Goal: Task Accomplishment & Management: Use online tool/utility

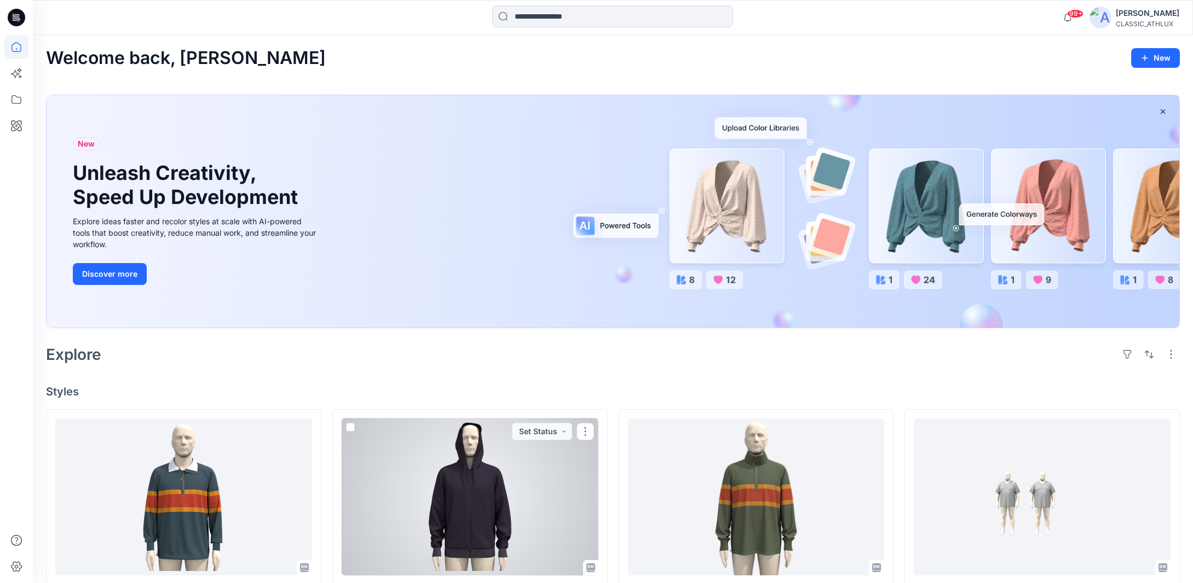
scroll to position [219, 0]
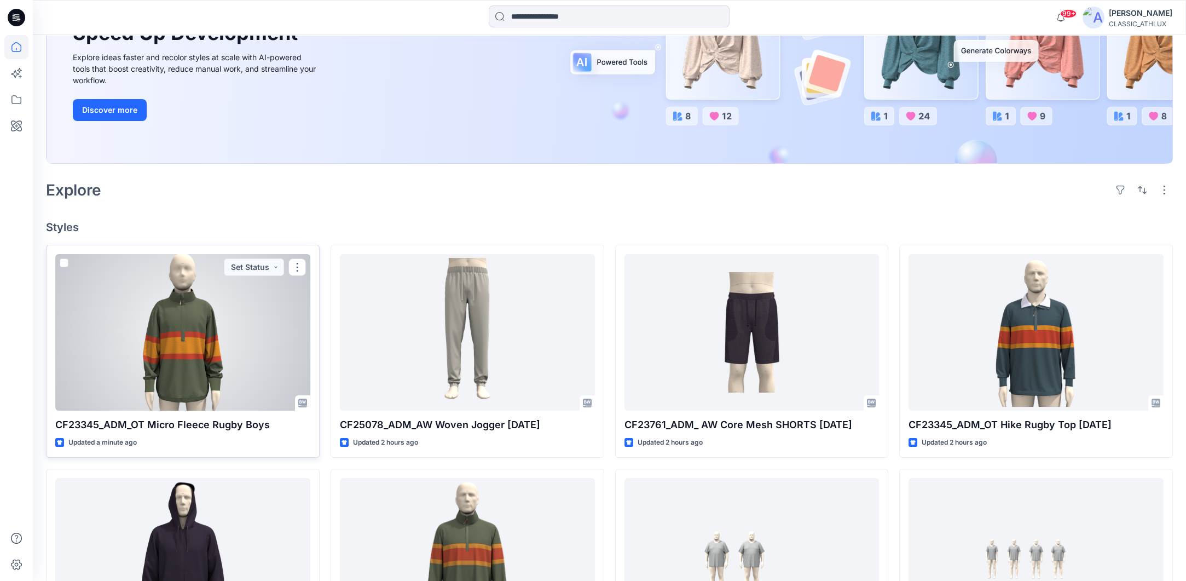
scroll to position [164, 0]
click at [278, 265] on button "Set Status" at bounding box center [254, 266] width 60 height 18
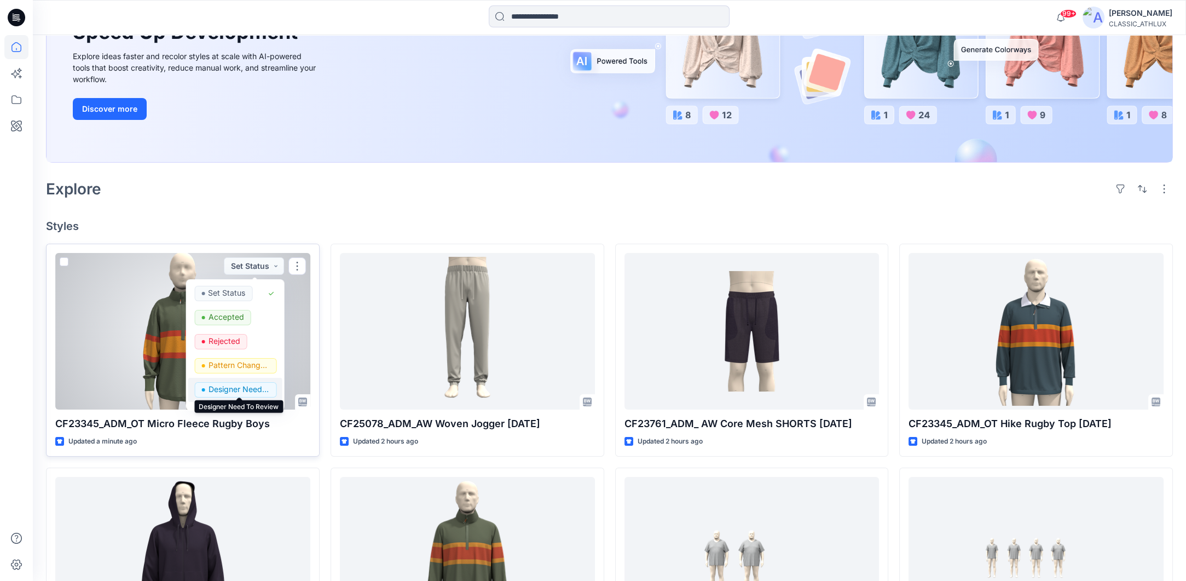
click at [229, 390] on p "Designer Need To Review" at bounding box center [238, 389] width 61 height 14
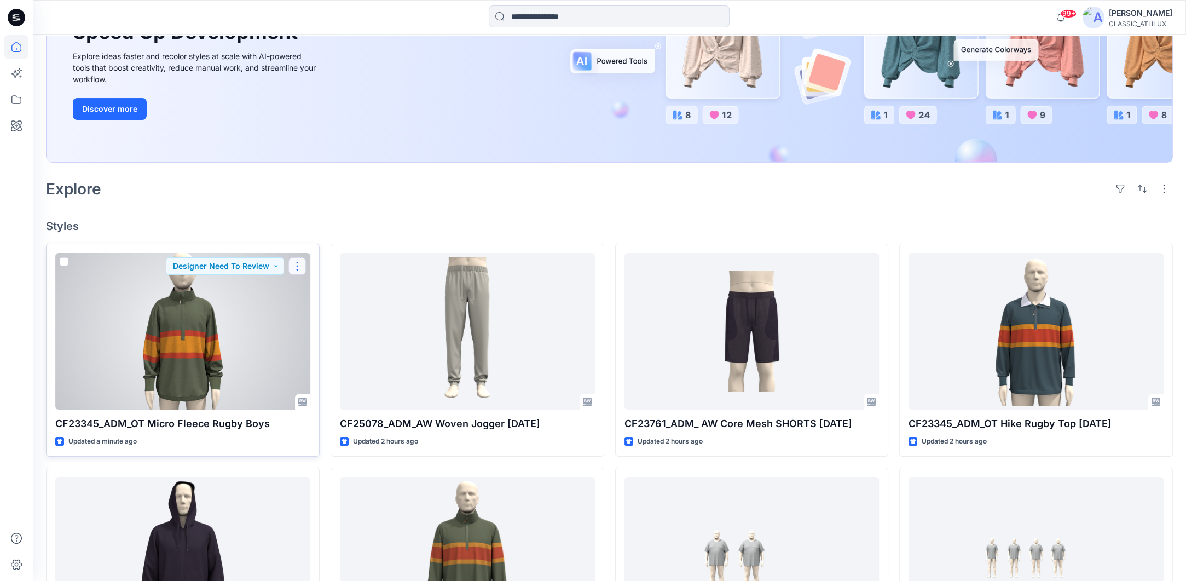
click at [294, 264] on button "button" at bounding box center [297, 266] width 18 height 18
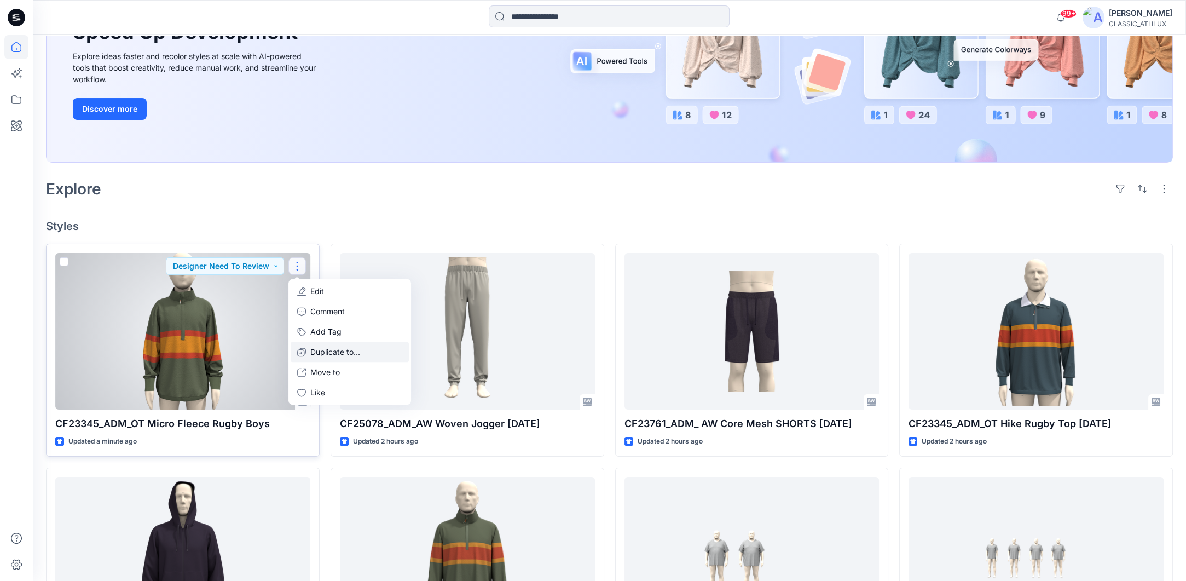
click at [319, 349] on p "Duplicate to..." at bounding box center [335, 351] width 50 height 11
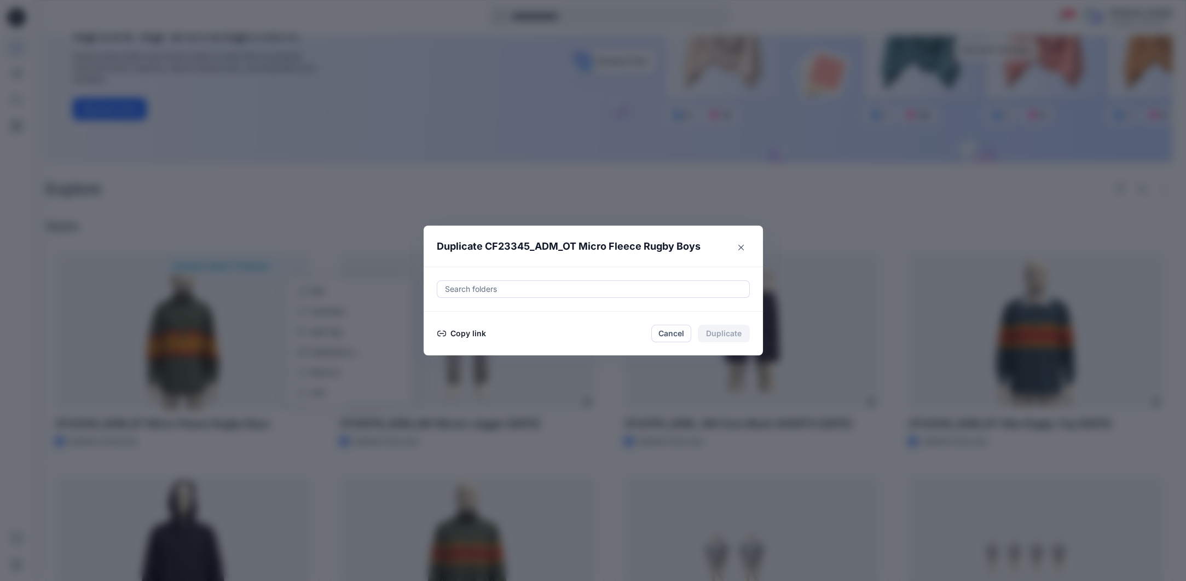
click at [456, 331] on button "Copy link" at bounding box center [462, 333] width 50 height 13
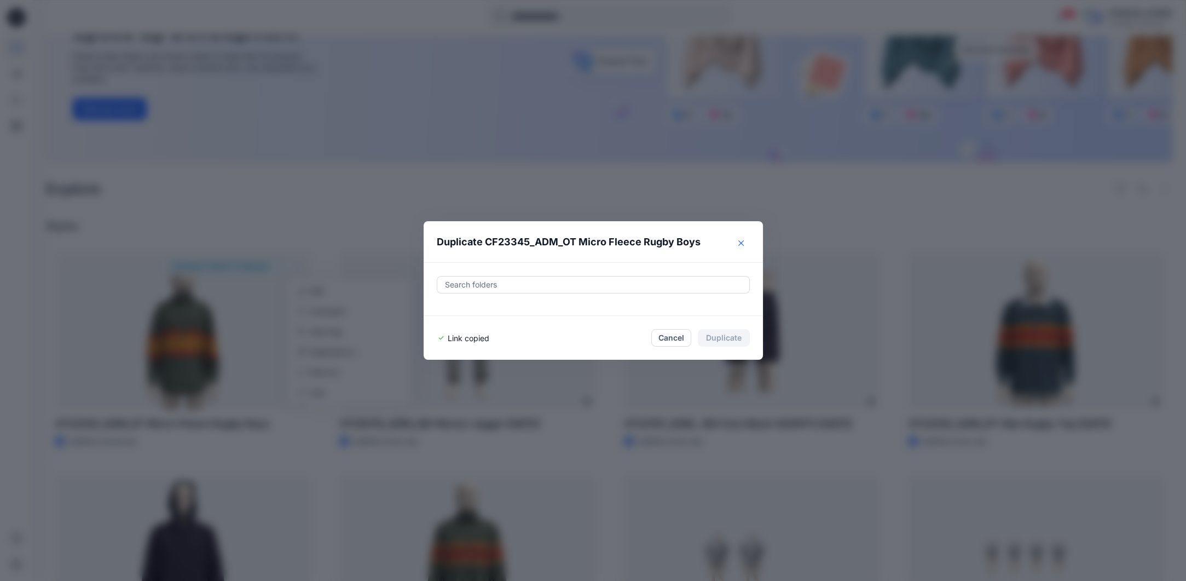
click at [748, 242] on button "Close" at bounding box center [741, 243] width 18 height 18
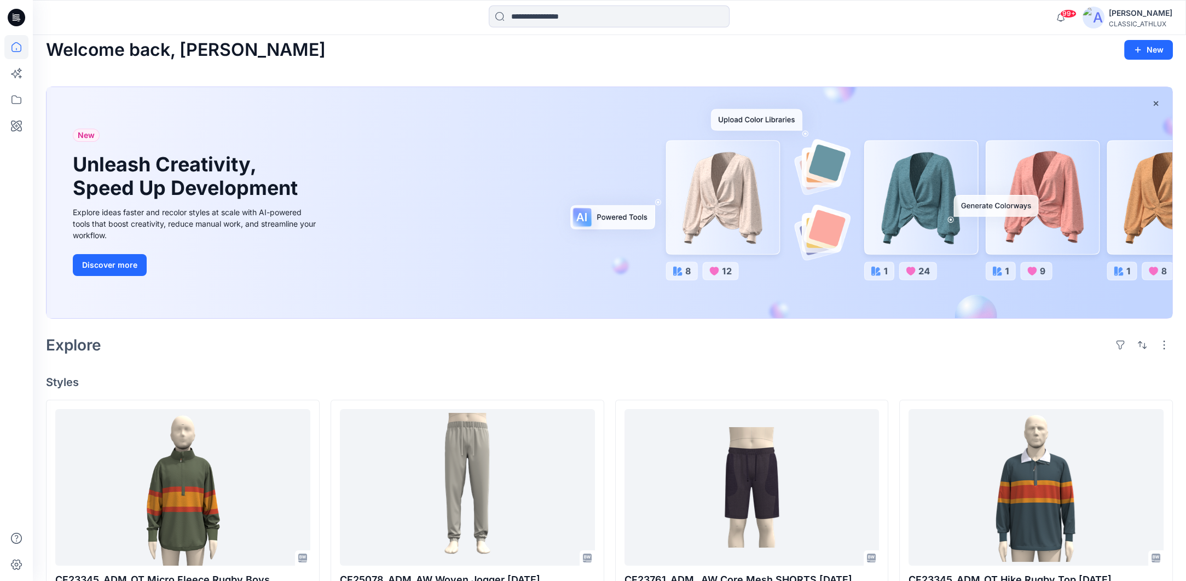
scroll to position [0, 0]
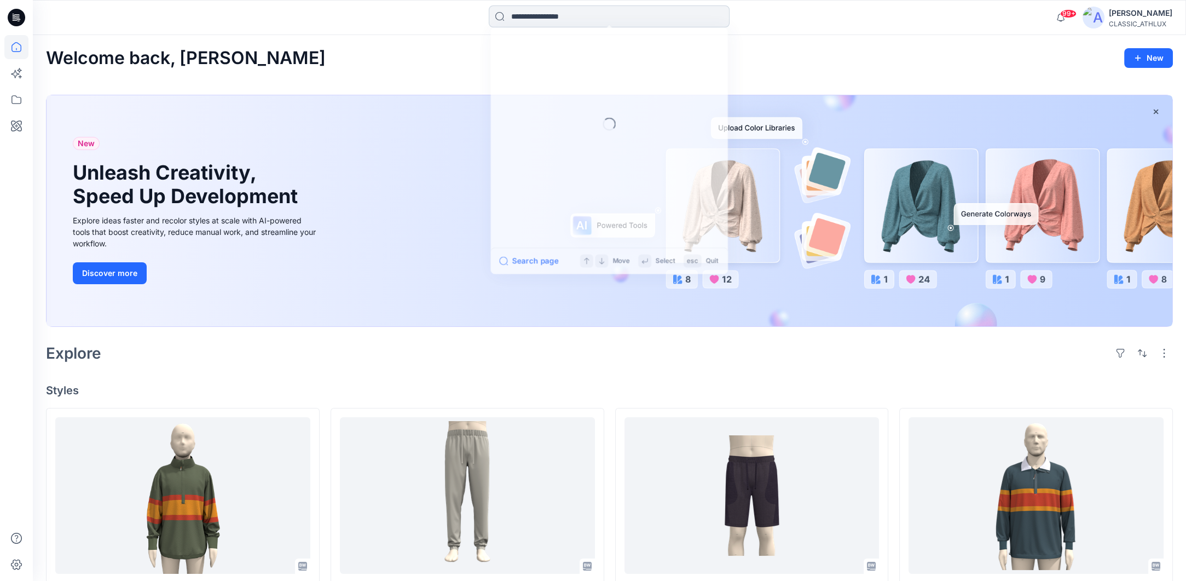
click at [546, 18] on input at bounding box center [609, 16] width 241 height 22
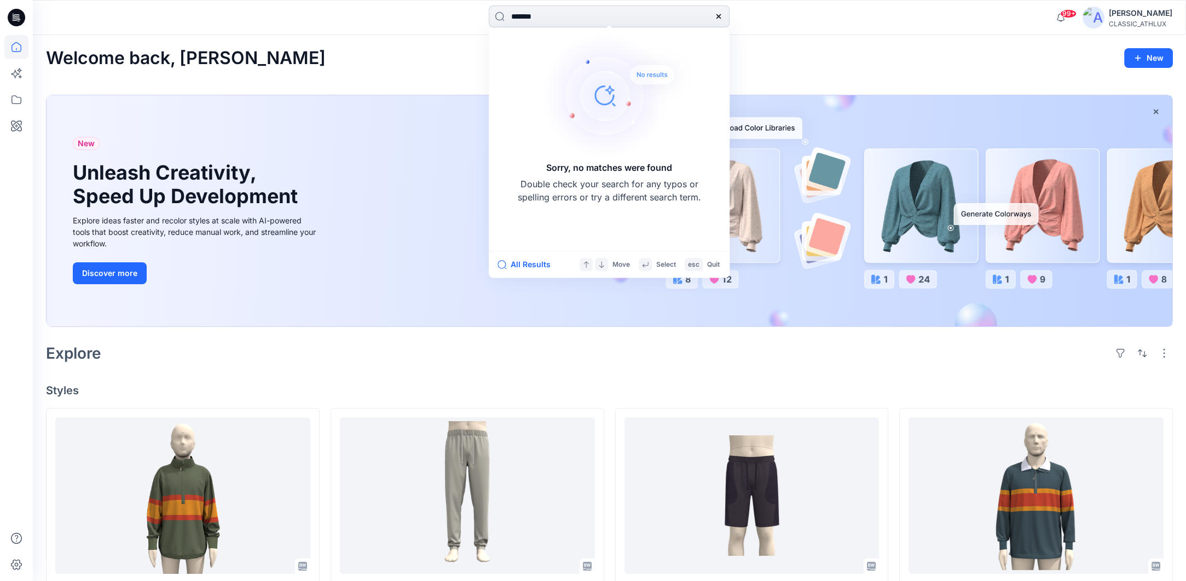
click at [583, 15] on input "*******" at bounding box center [609, 16] width 241 height 22
type input "*******"
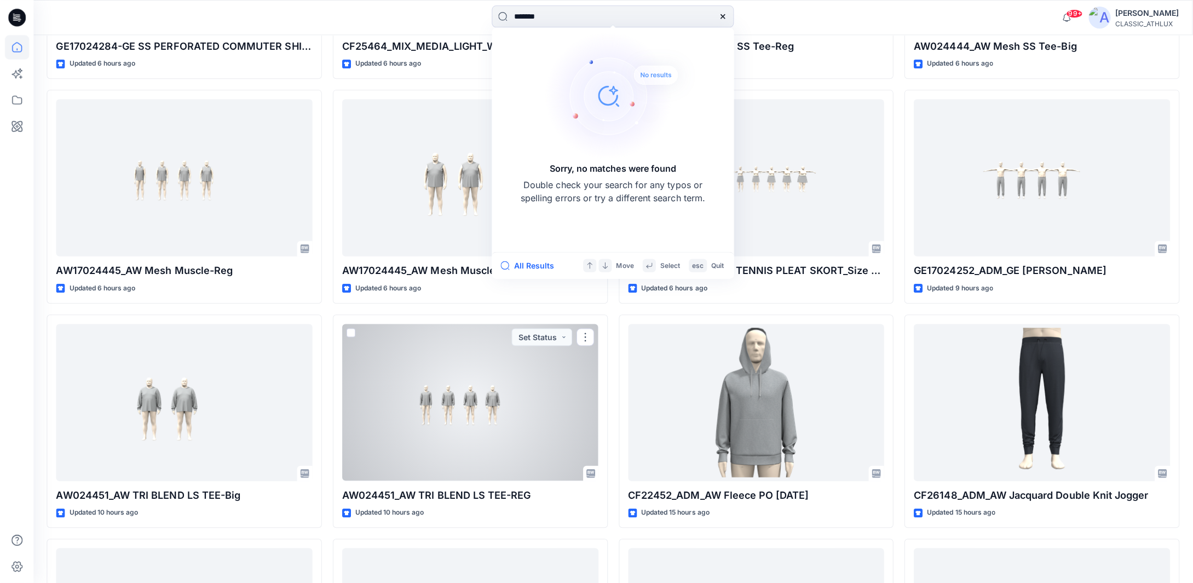
scroll to position [1263, 0]
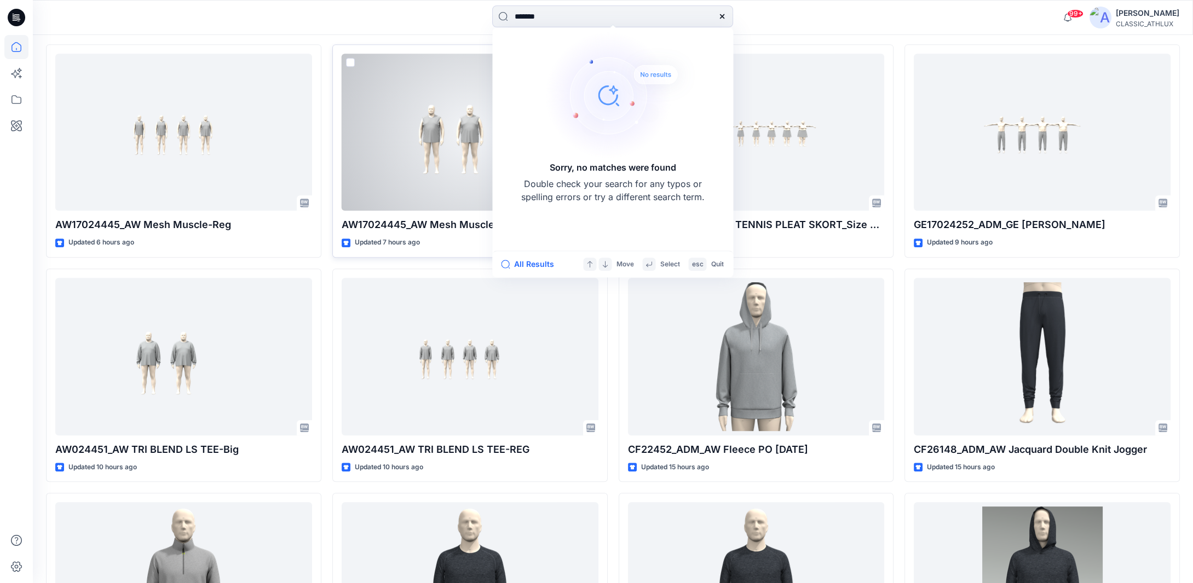
click at [424, 56] on div at bounding box center [470, 133] width 257 height 158
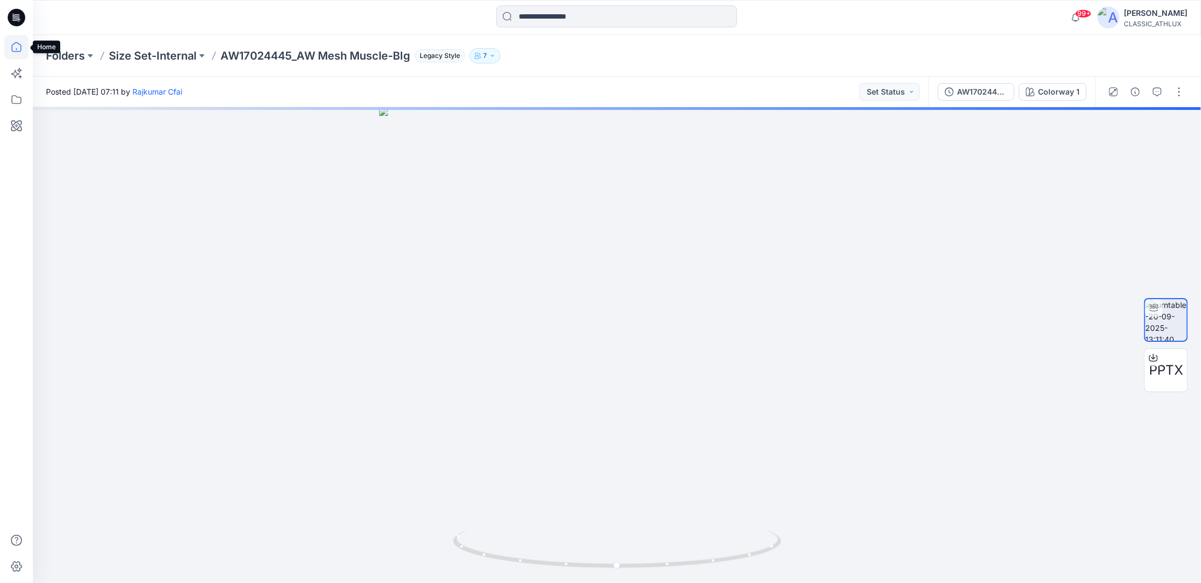
click at [20, 45] on icon at bounding box center [16, 47] width 24 height 24
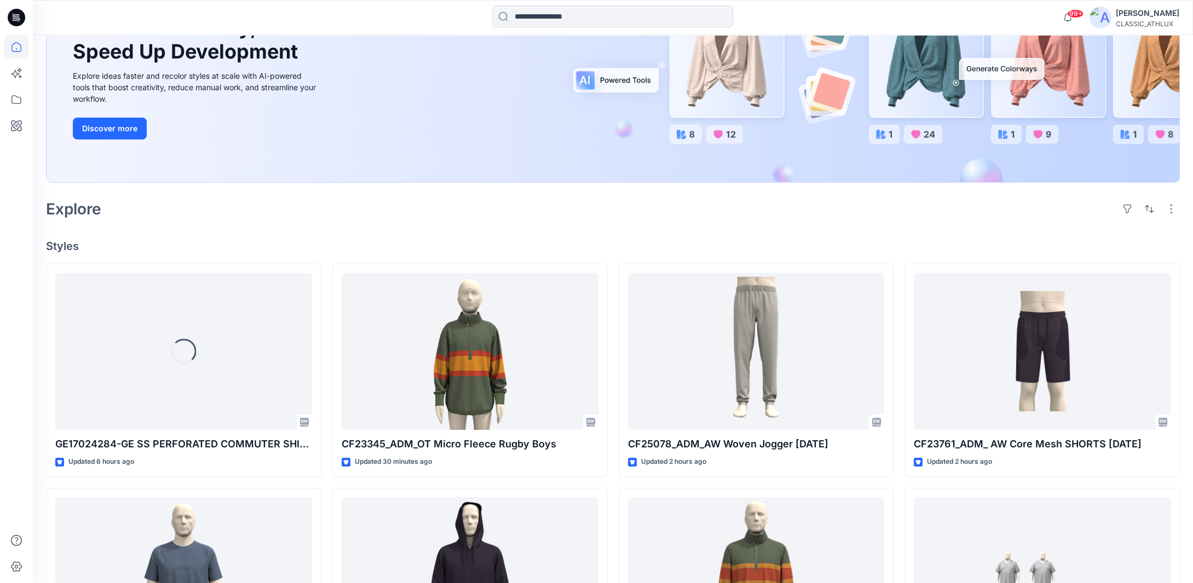
scroll to position [164, 0]
